Goal: Use online tool/utility

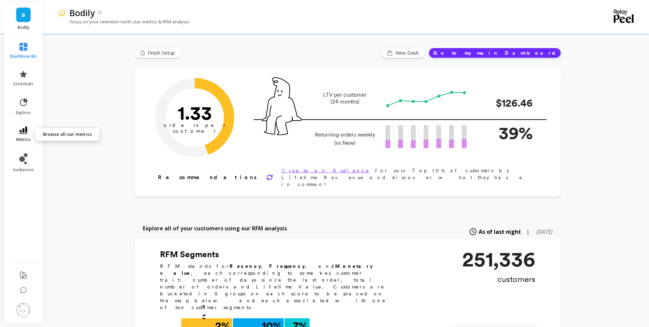
click at [22, 129] on icon at bounding box center [23, 131] width 8 height 8
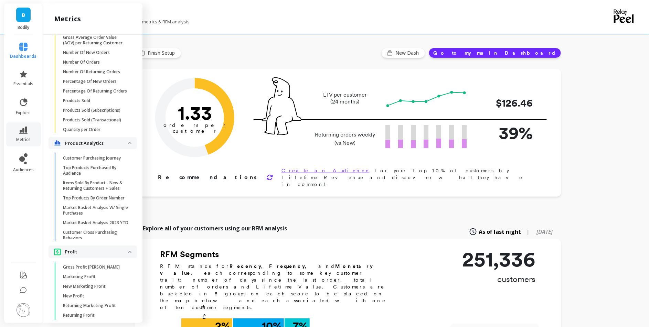
scroll to position [1248, 0]
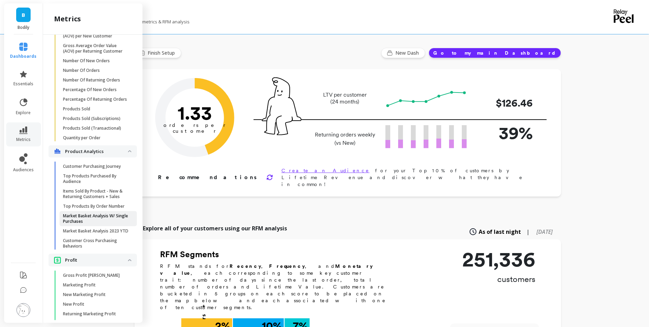
click at [82, 218] on p "Market Basket Analysis W/ Single Purchases" at bounding box center [96, 218] width 66 height 11
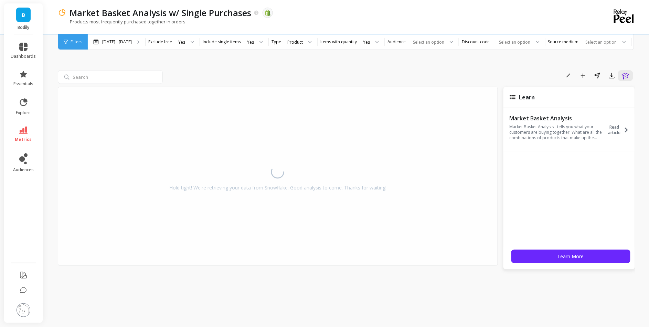
click at [119, 49] on div "Mar 6 - Oct 12" at bounding box center [116, 41] width 57 height 15
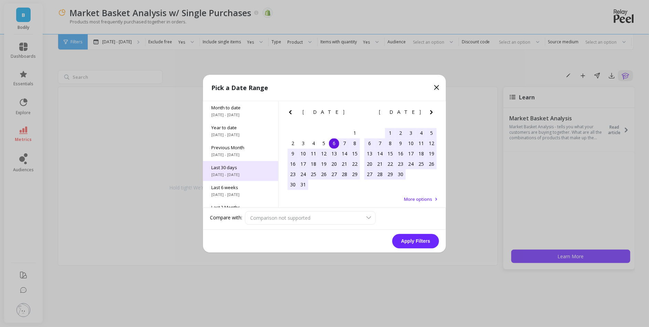
click at [242, 164] on div "Last 30 days 9/12/2025 - 10/12/2025" at bounding box center [240, 171] width 75 height 20
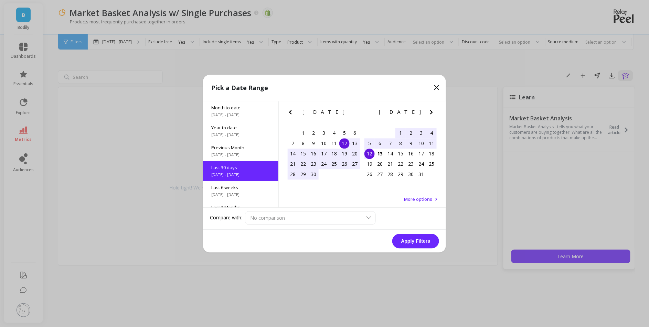
scroll to position [17, 0]
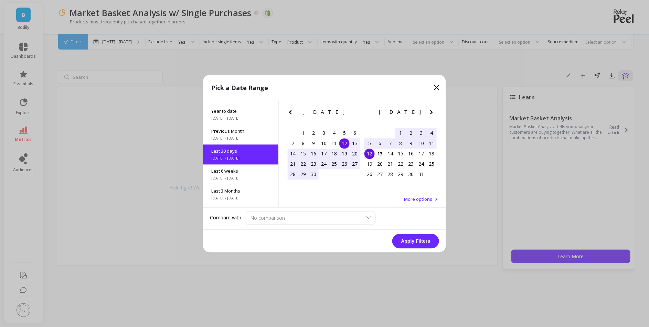
click at [422, 232] on div "Apply Filters" at bounding box center [324, 241] width 243 height 23
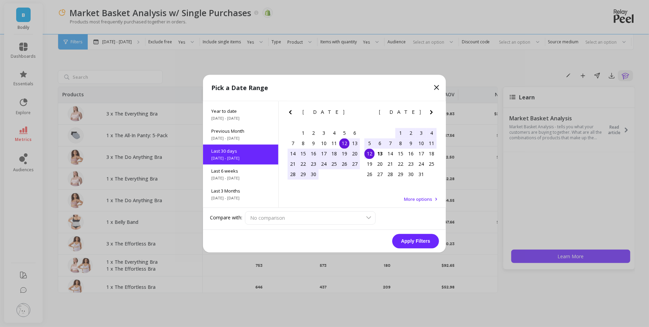
click at [422, 237] on button "Apply Filters" at bounding box center [415, 241] width 47 height 14
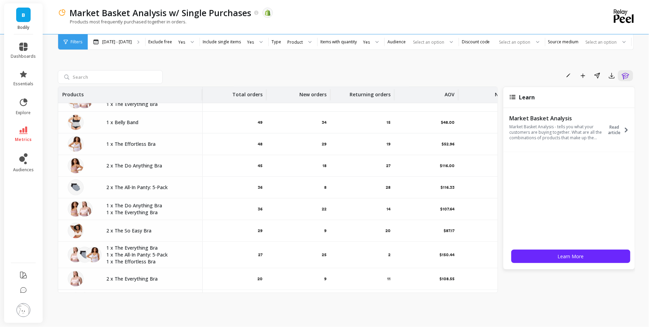
scroll to position [216, 0]
drag, startPoint x: 248, startPoint y: 231, endPoint x: 262, endPoint y: 232, distance: 13.8
click at [263, 232] on div "29" at bounding box center [235, 230] width 64 height 21
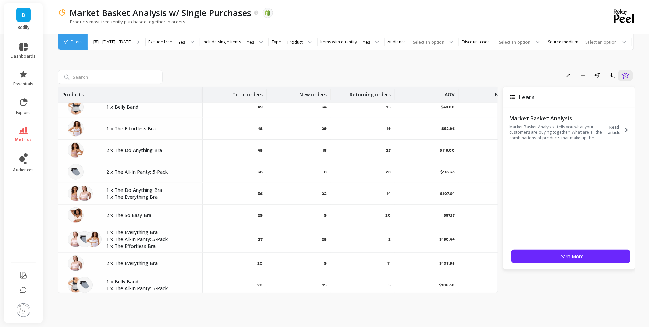
scroll to position [0, 0]
